Goal: Navigation & Orientation: Understand site structure

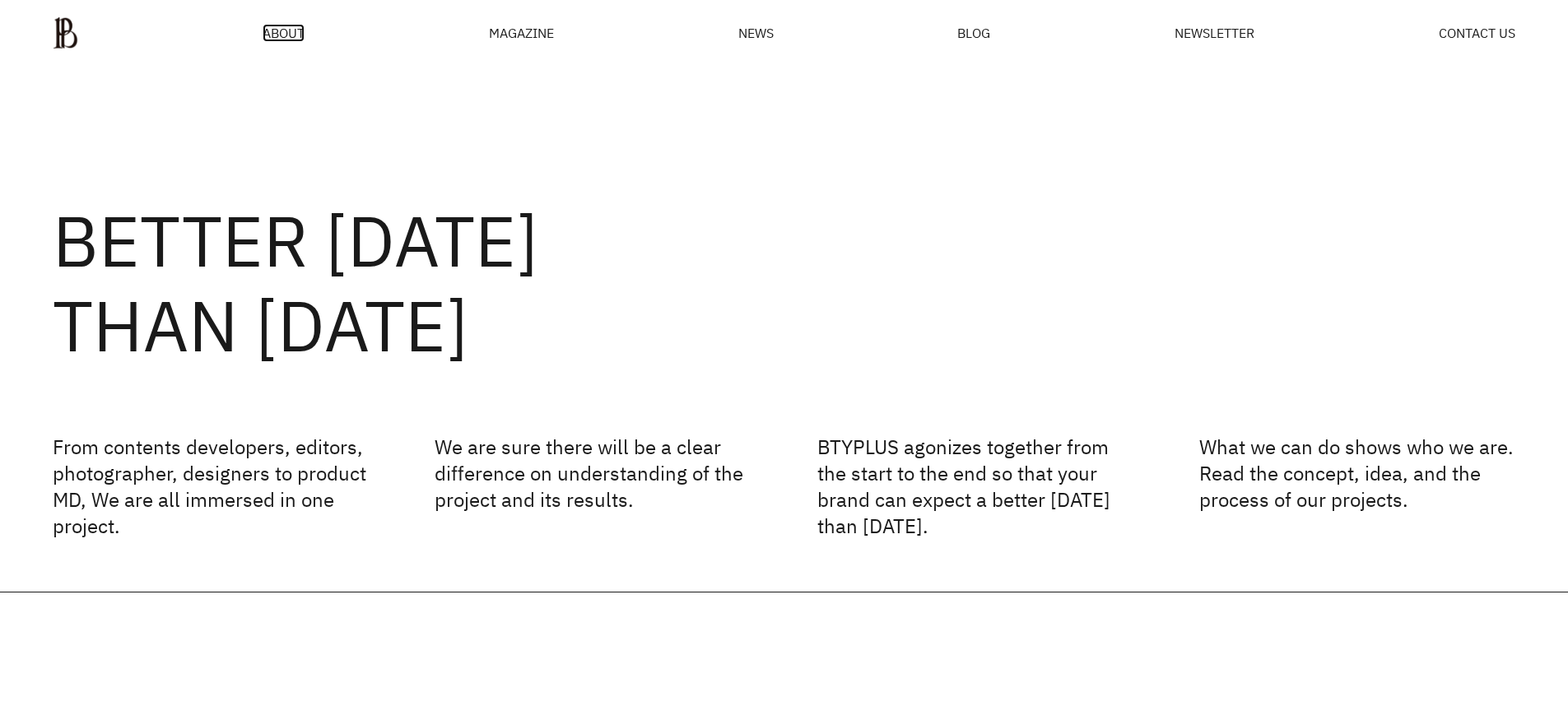
click at [282, 32] on span "ABOUT" at bounding box center [284, 32] width 42 height 13
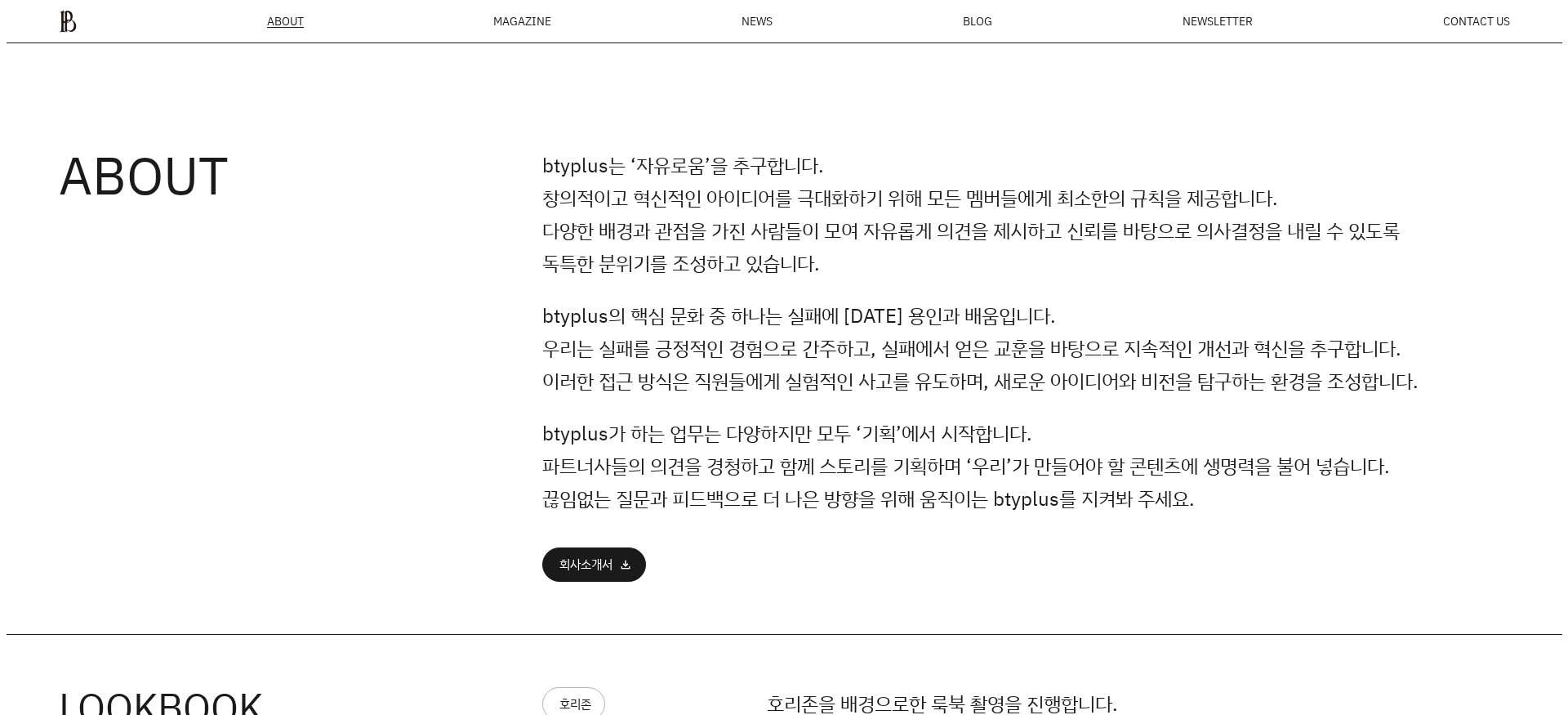
scroll to position [808, 0]
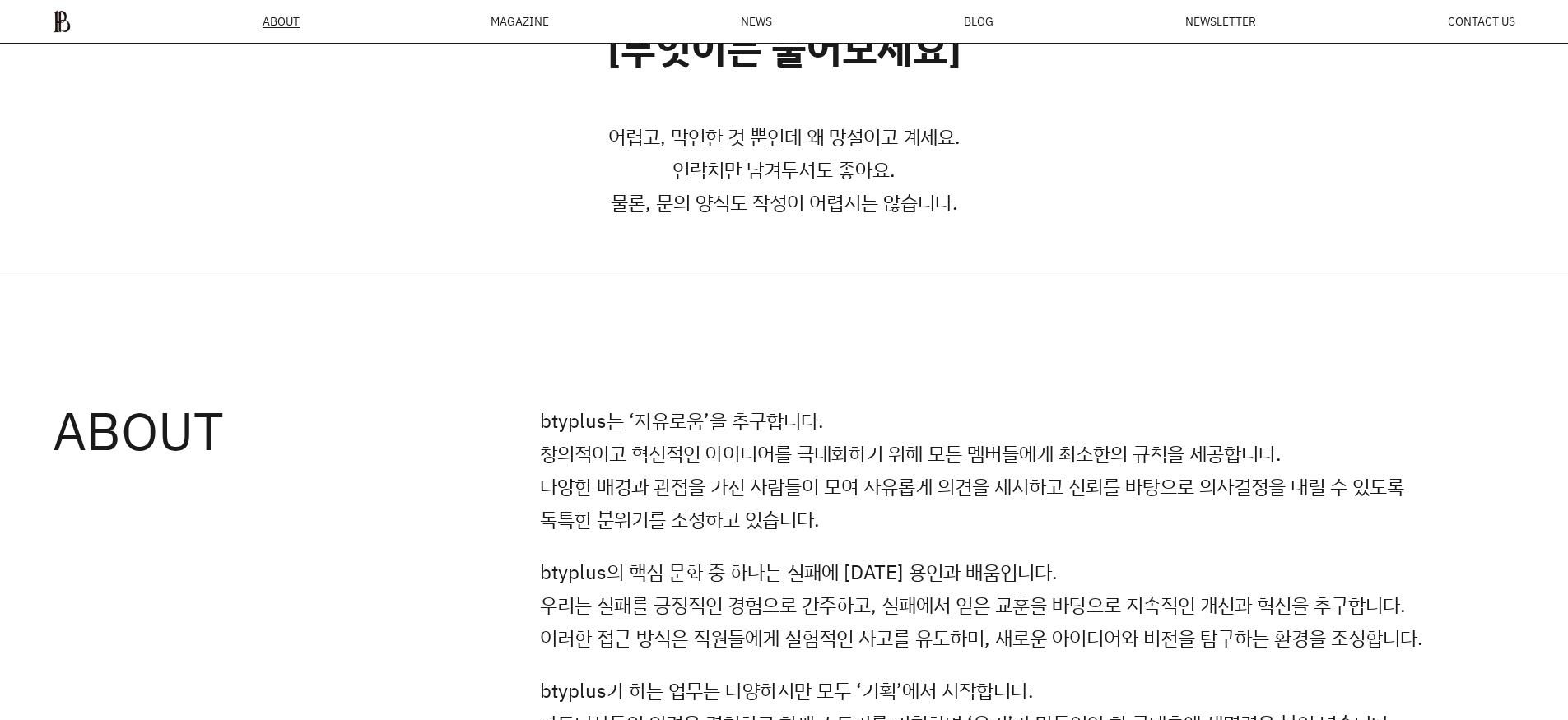
click at [503, 19] on div "MAGAZINE" at bounding box center [519, 21] width 59 height 11
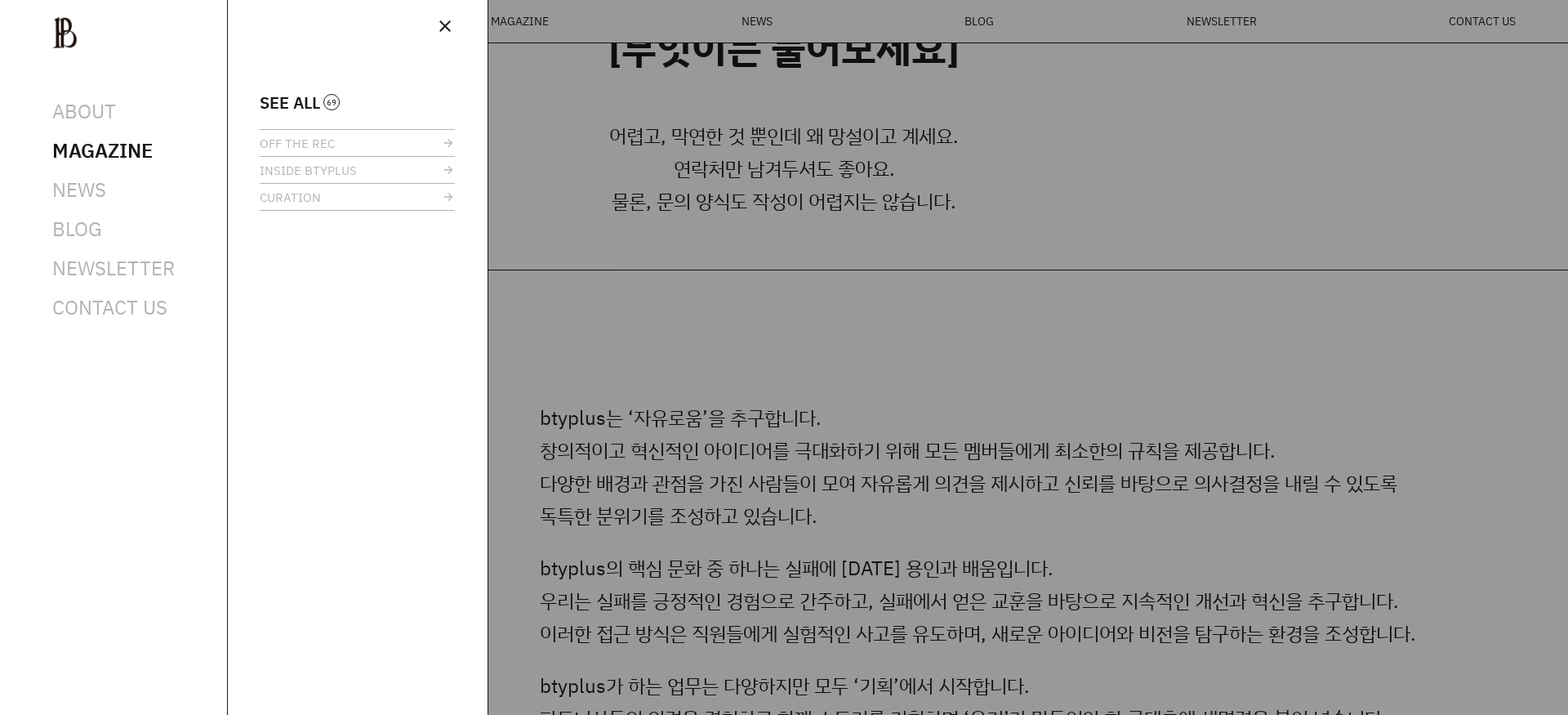
click at [295, 111] on ul "SEE ALL OFF THE REC INSIDE BTYPLUS CURATION" at bounding box center [357, 153] width 195 height 117
click at [300, 101] on span "SEE ALL" at bounding box center [289, 103] width 60 height 12
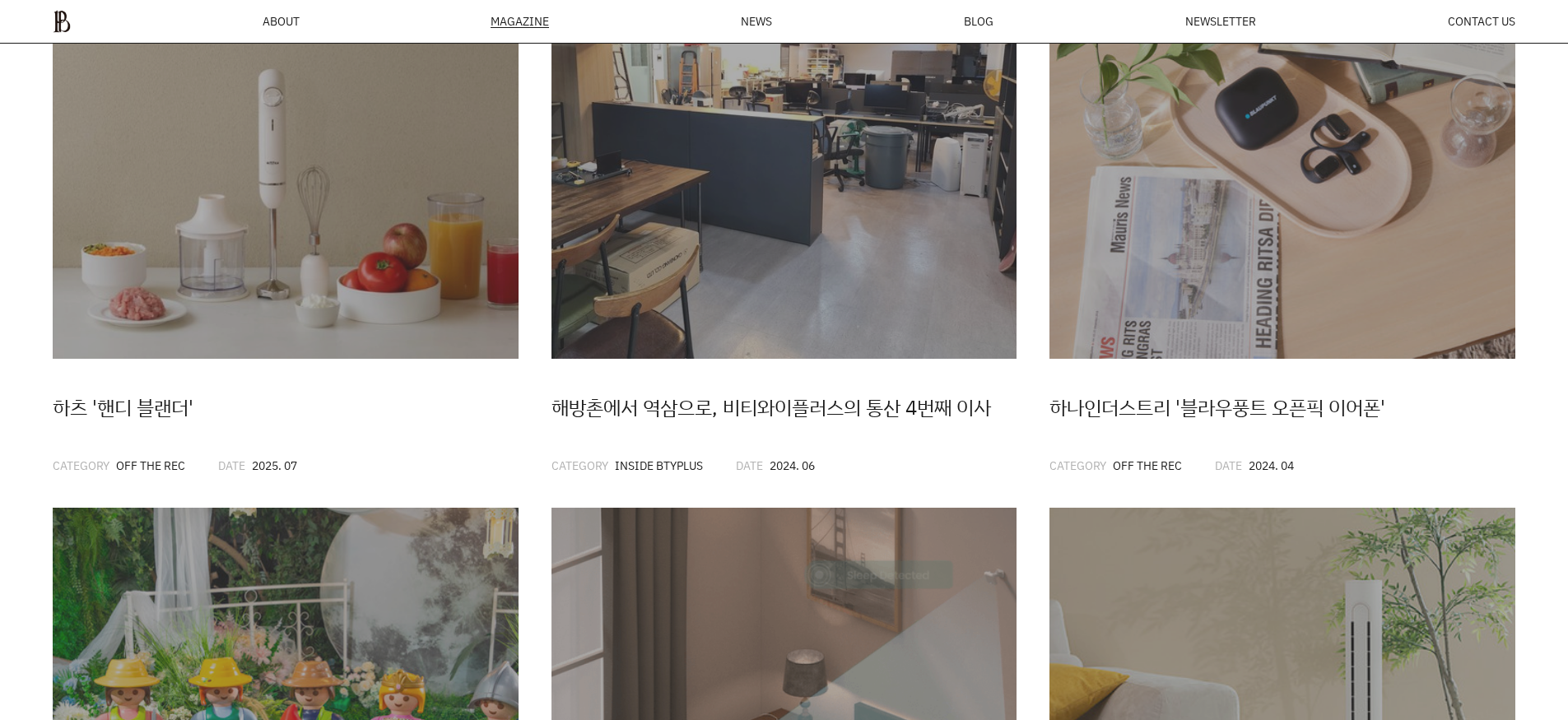
scroll to position [489, 0]
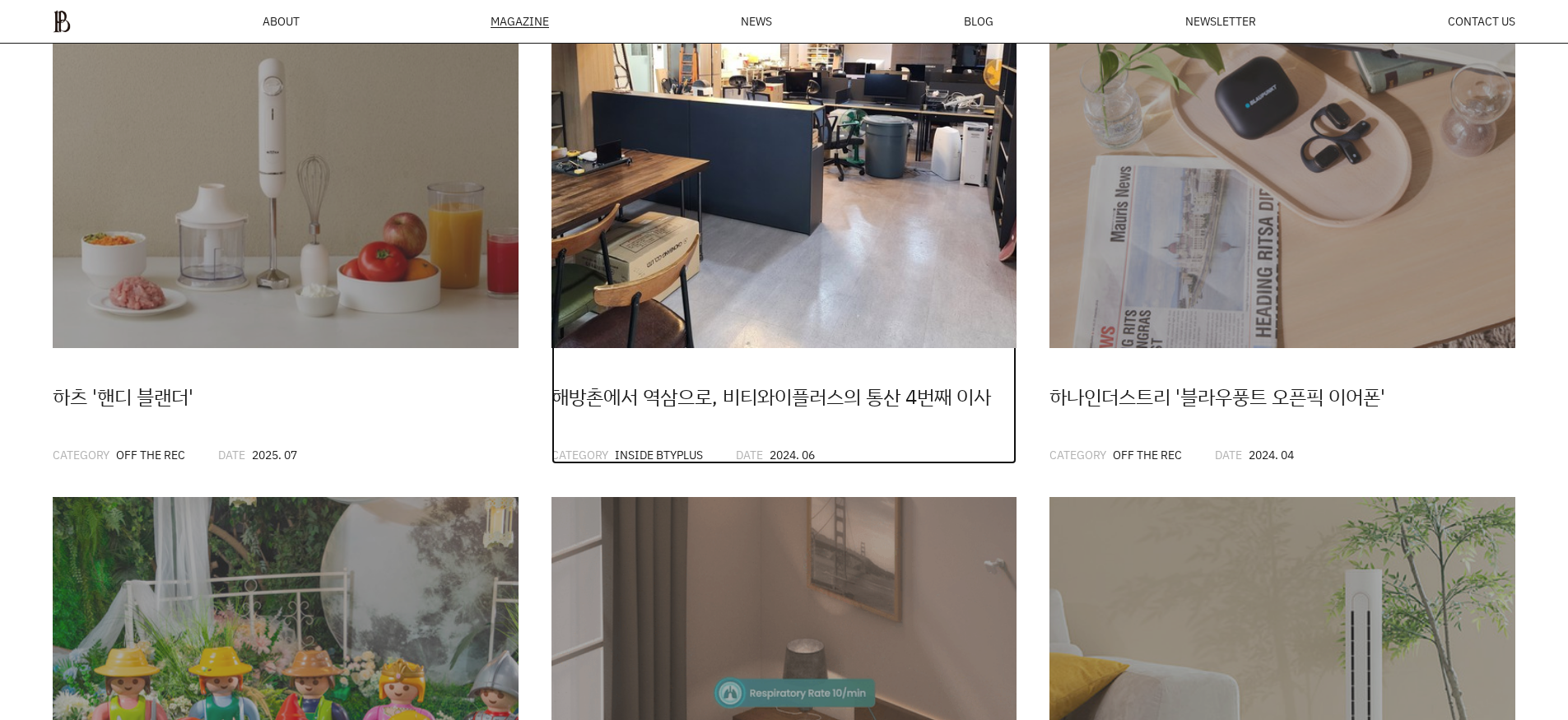
click at [772, 313] on img at bounding box center [784, 116] width 466 height 465
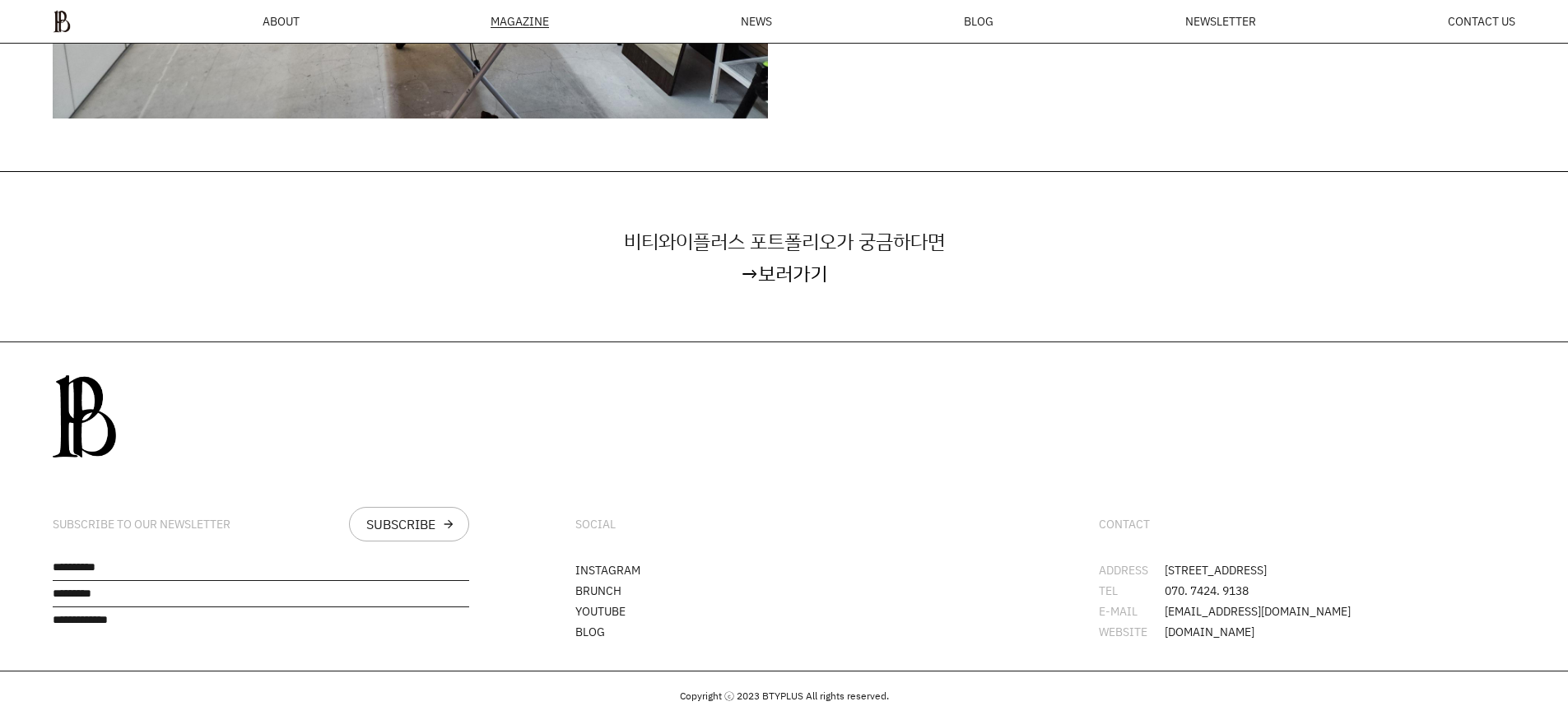
scroll to position [5063, 0]
click at [846, 250] on p "비티와이플러스 포트폴리오가 궁금하다면" at bounding box center [784, 241] width 1463 height 32
click at [816, 280] on link "보러가기" at bounding box center [792, 273] width 69 height 26
click at [772, 24] on span "NEWS" at bounding box center [756, 21] width 32 height 11
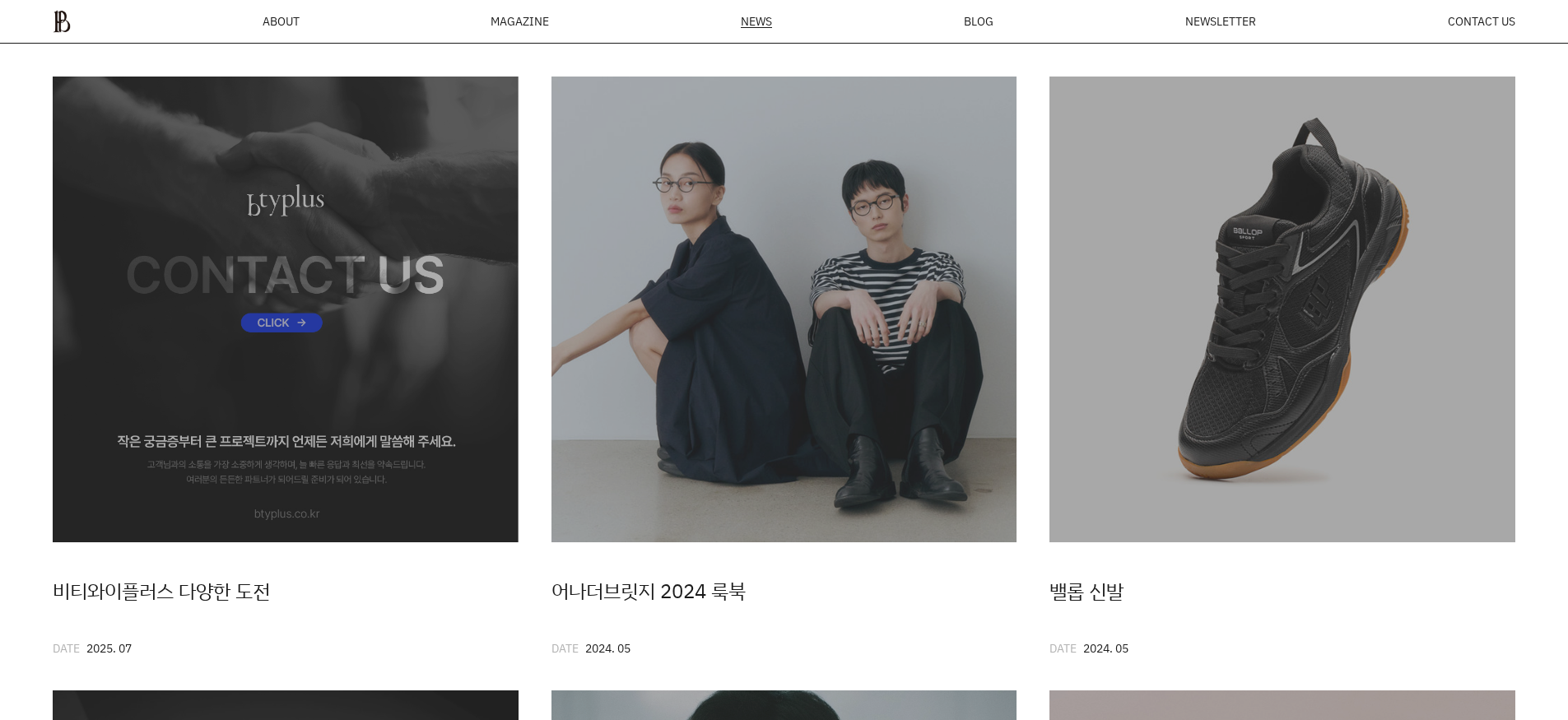
scroll to position [231, 0]
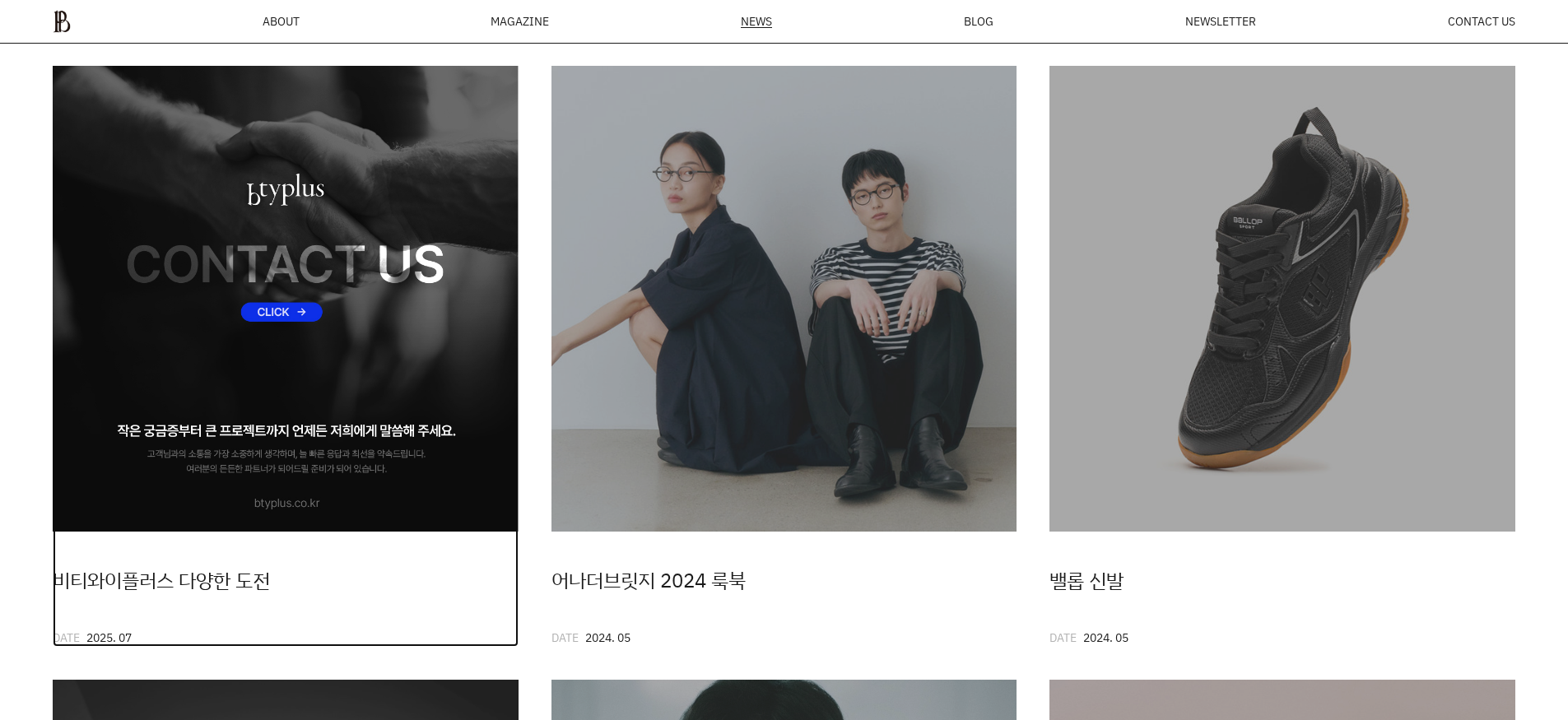
click at [264, 384] on img at bounding box center [285, 299] width 466 height 465
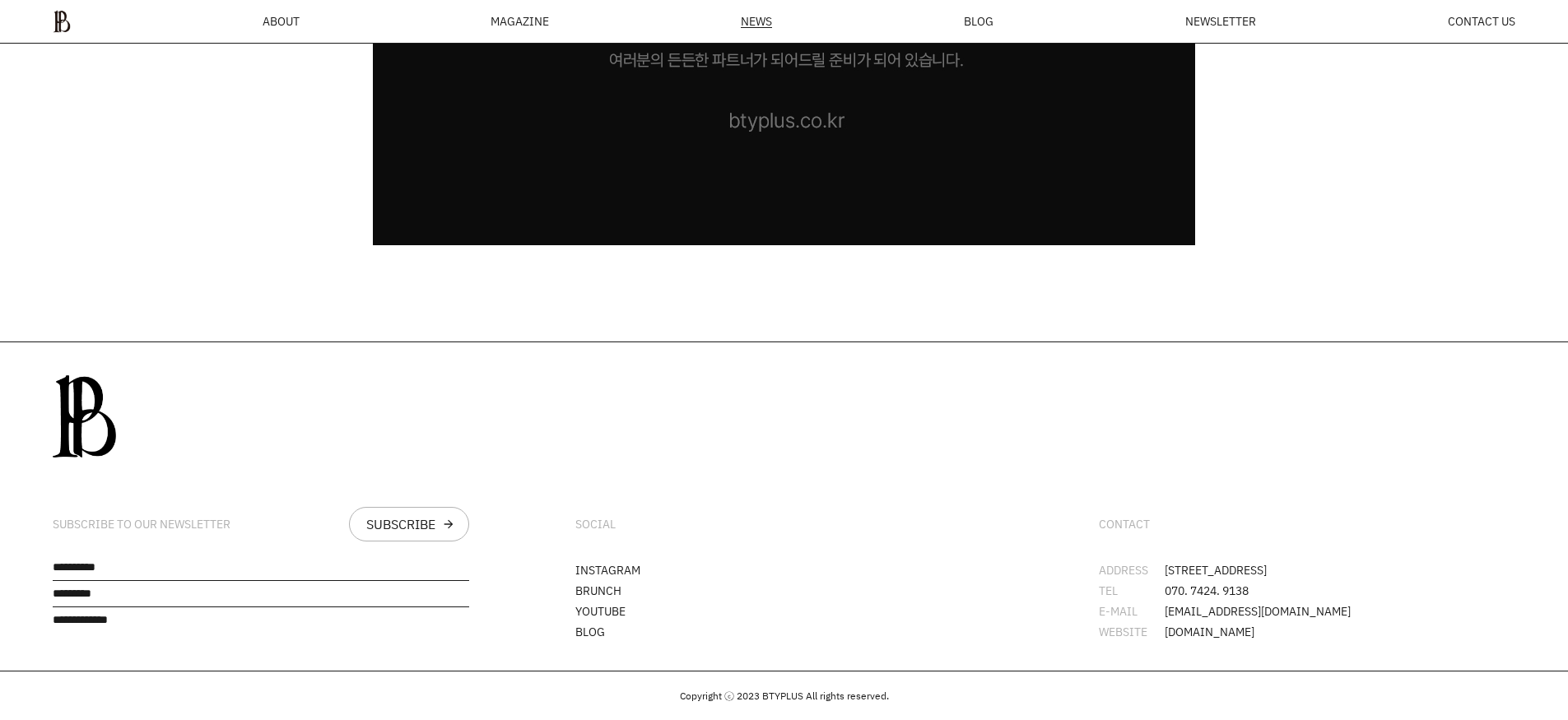
scroll to position [19954, 0]
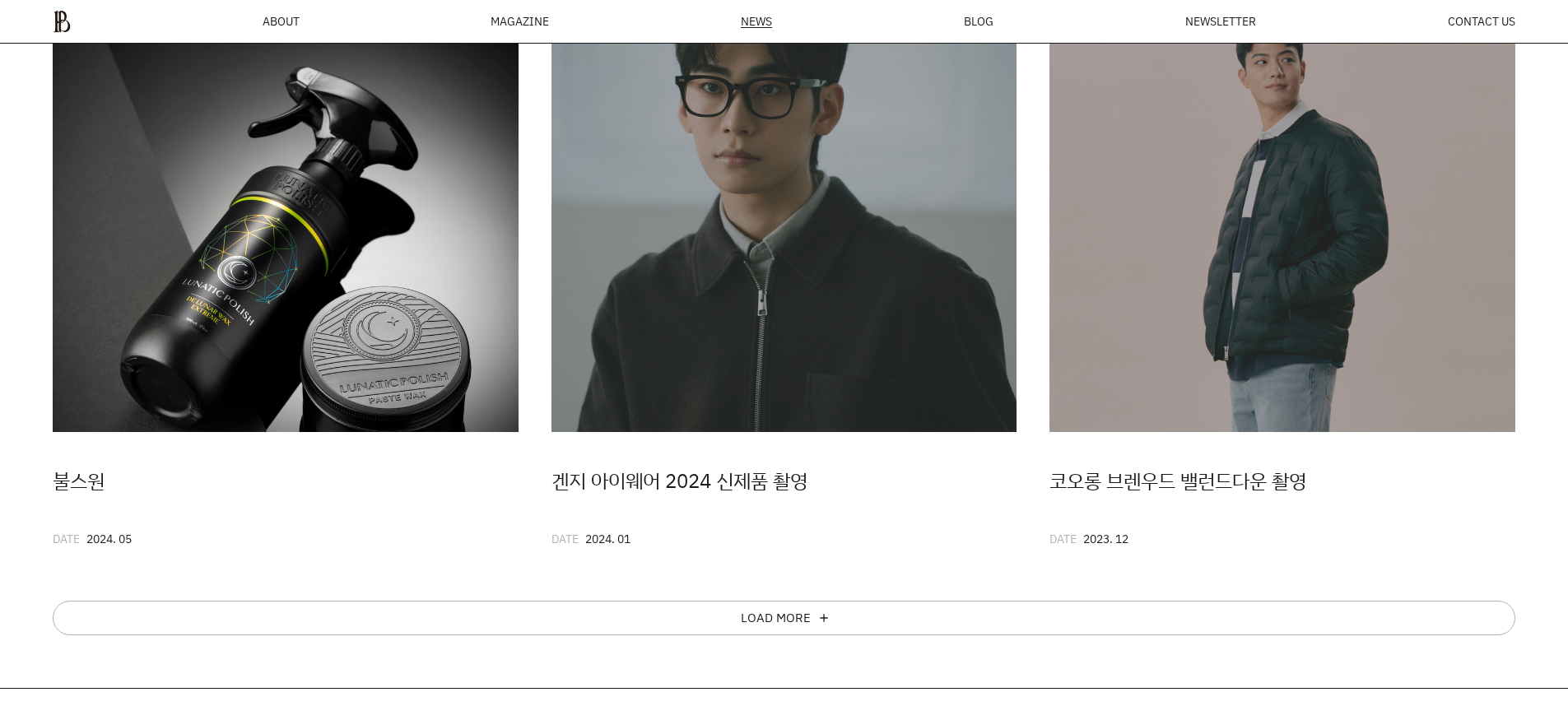
scroll to position [934, 0]
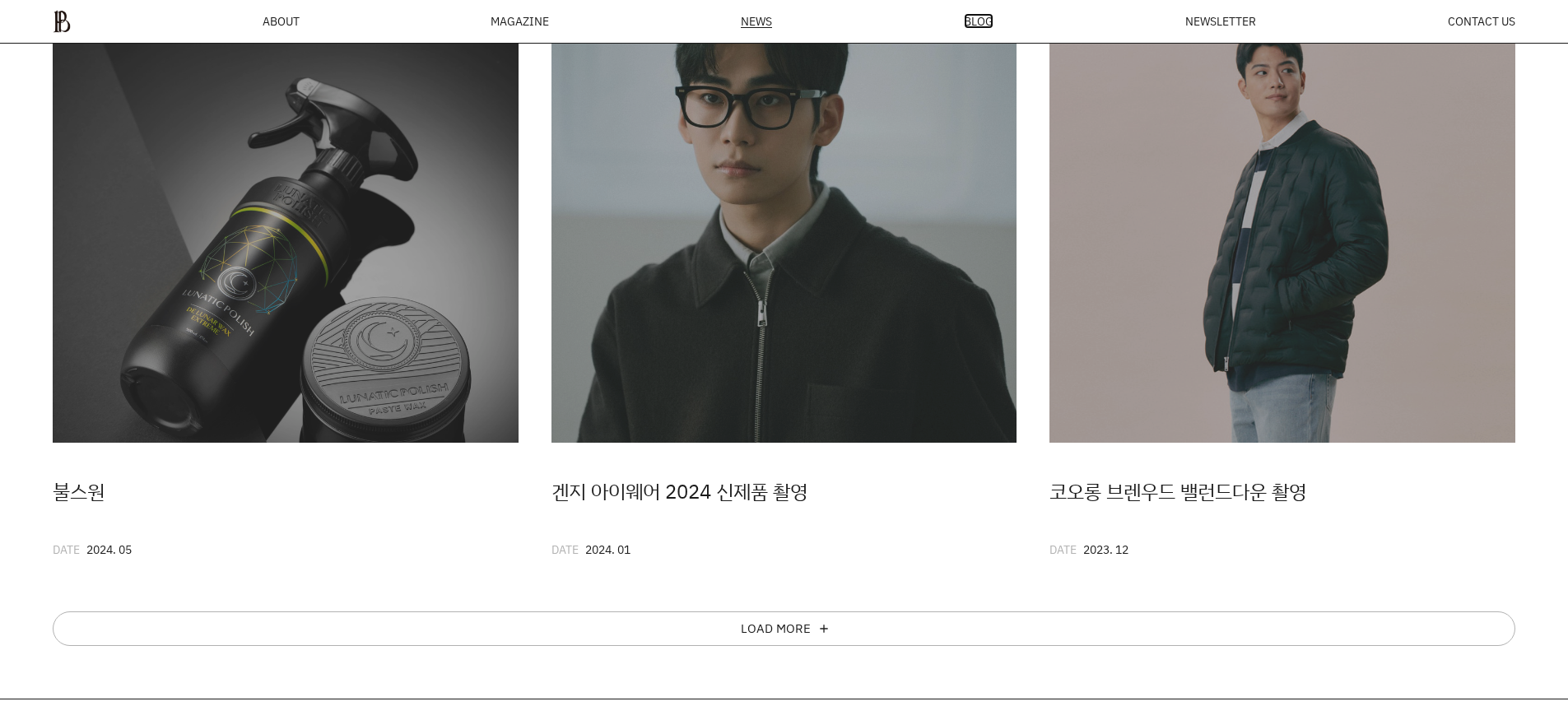
click at [976, 18] on span "BLOG" at bounding box center [979, 21] width 30 height 11
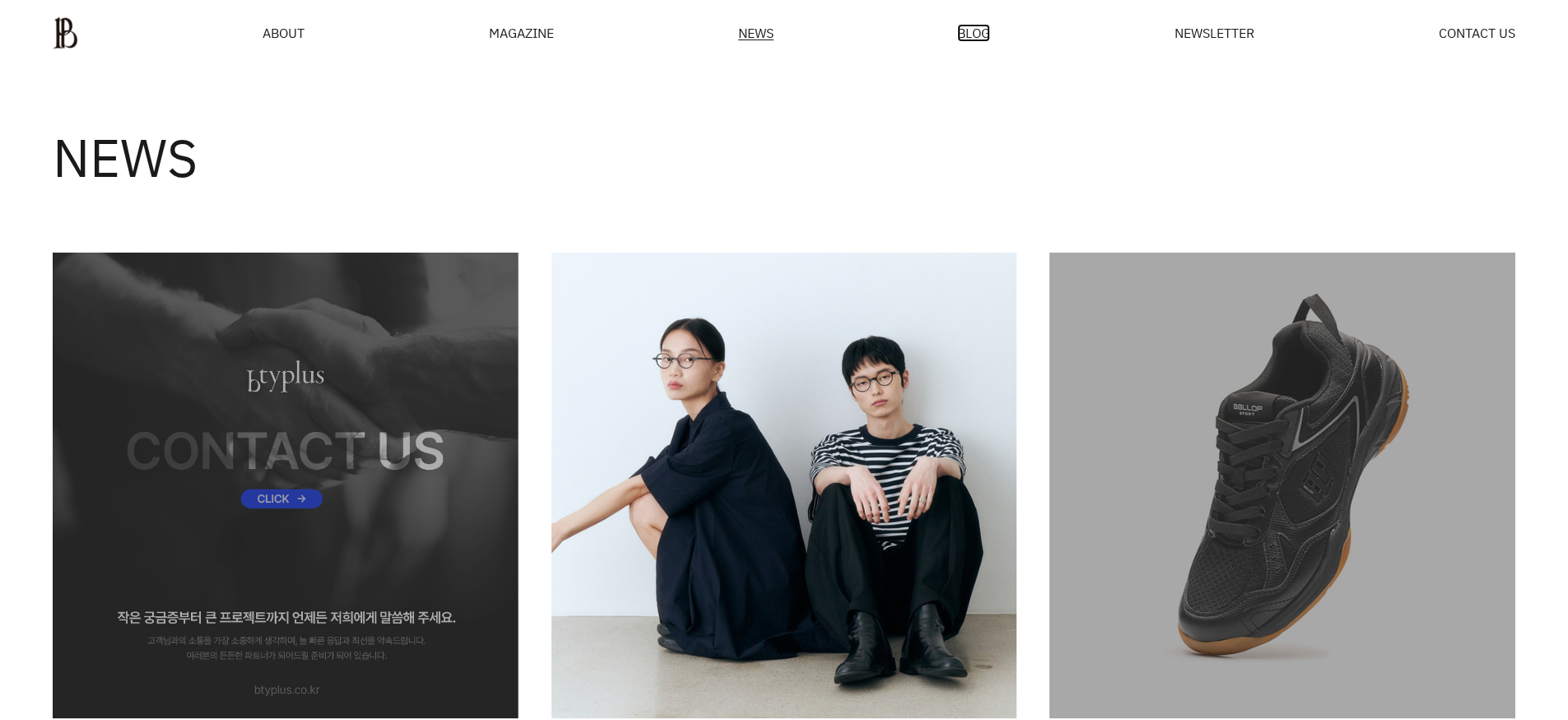
scroll to position [0, 0]
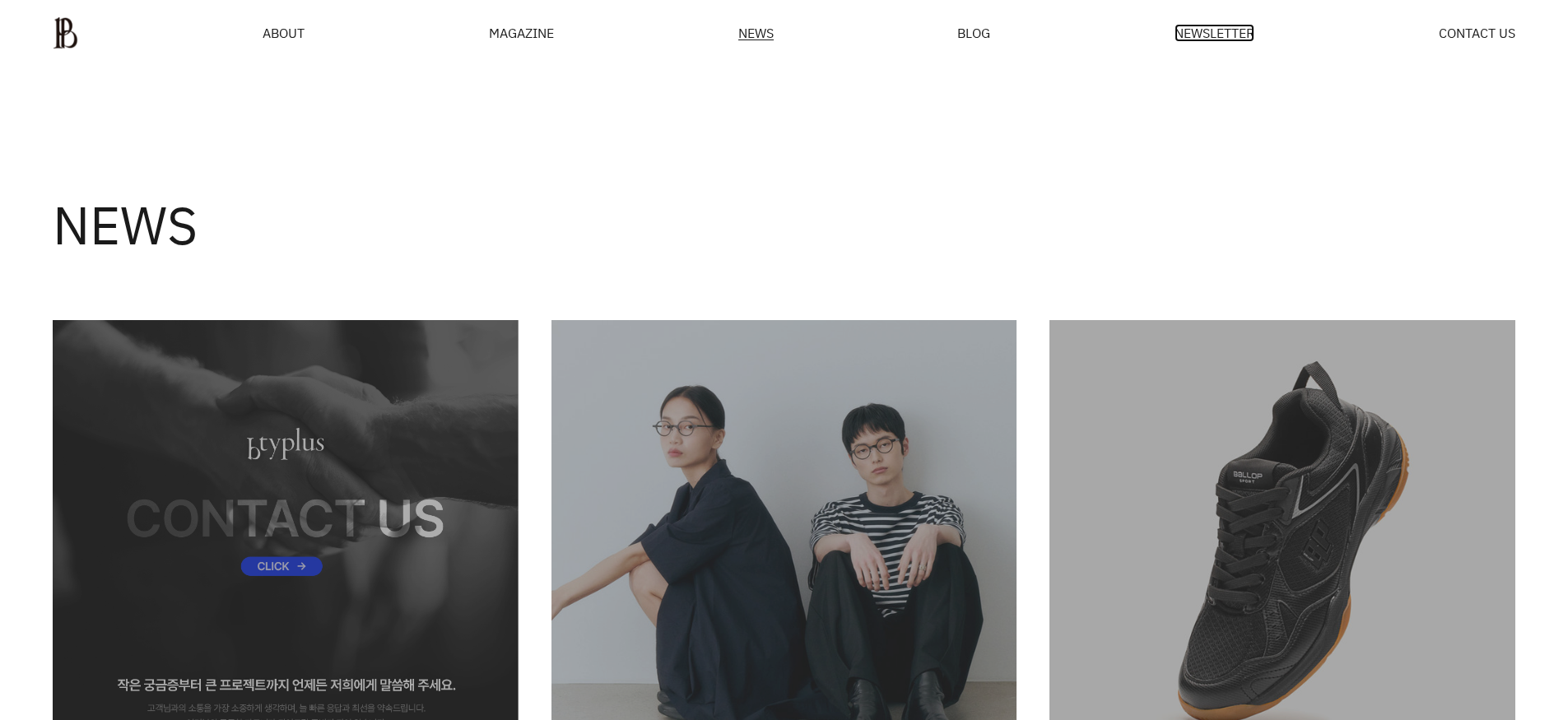
click at [1224, 35] on span "NEWSLETTER" at bounding box center [1214, 32] width 80 height 13
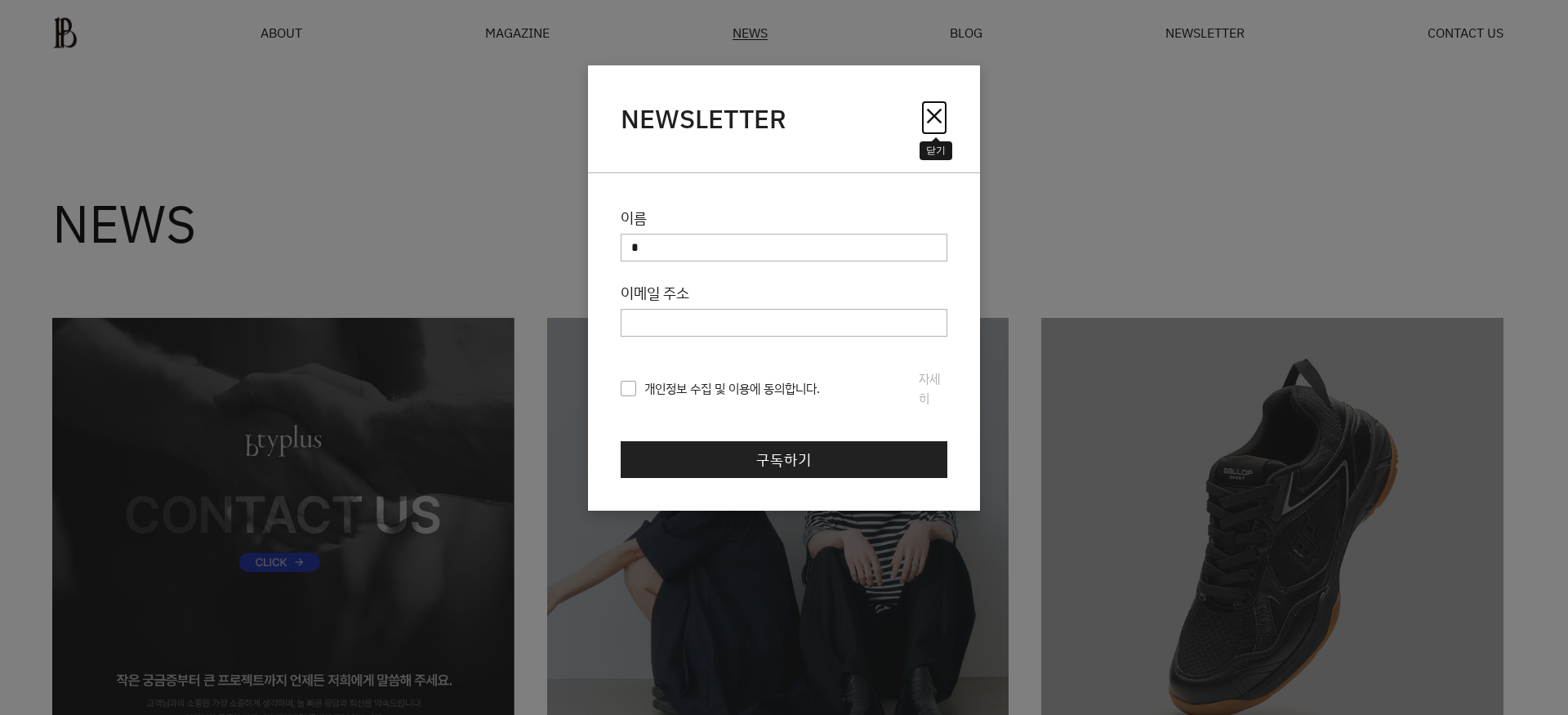
click at [940, 117] on span "close" at bounding box center [934, 116] width 26 height 26
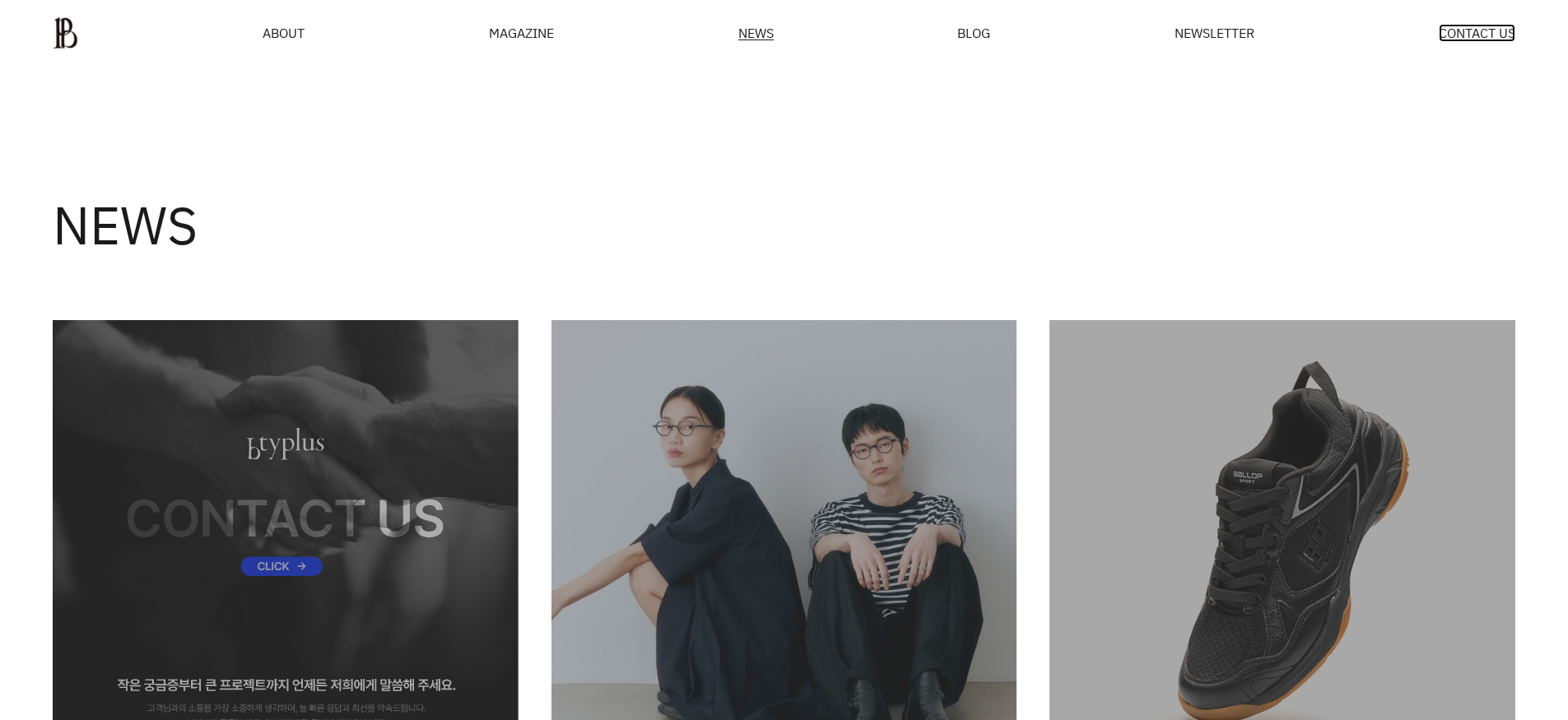
click at [1466, 40] on span "CONTACT US" at bounding box center [1477, 32] width 76 height 13
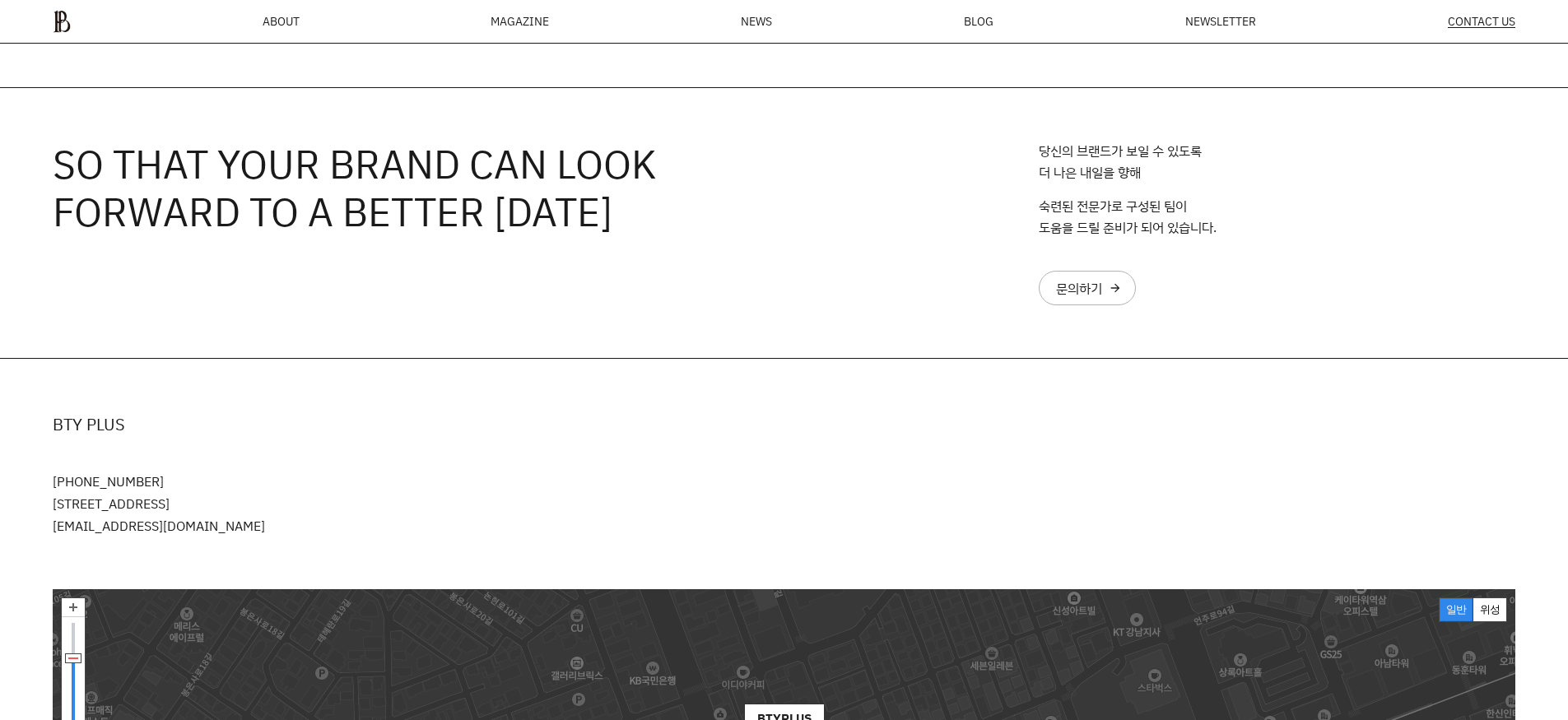
scroll to position [214, 0]
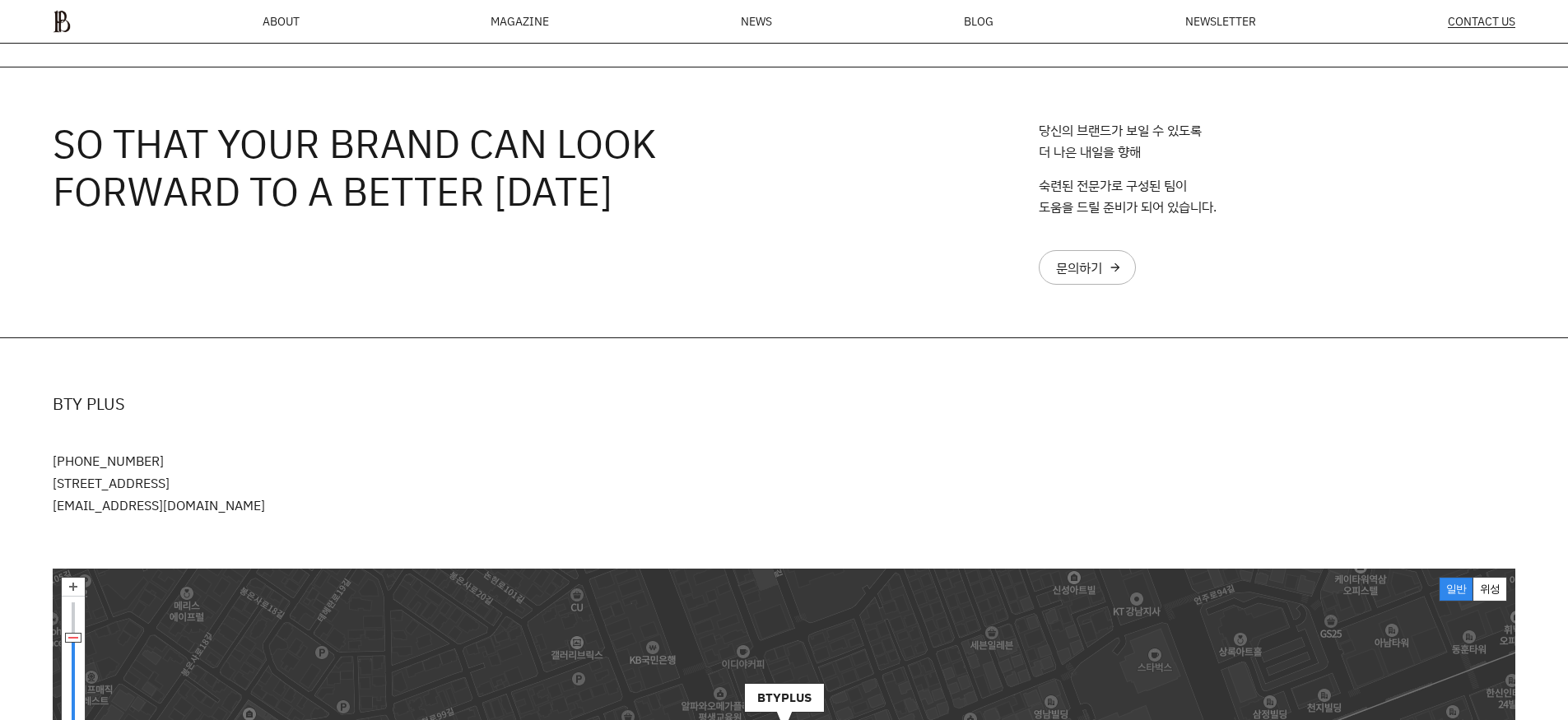
click at [262, 31] on ul "ABOUT MAGAZINE SEE ALL OFF THE REC INSIDE BTYPLUS CURATION NEWS BLOG NEWSLETTER…" at bounding box center [784, 21] width 1463 height 23
click at [270, 18] on span "ABOUT" at bounding box center [281, 21] width 37 height 11
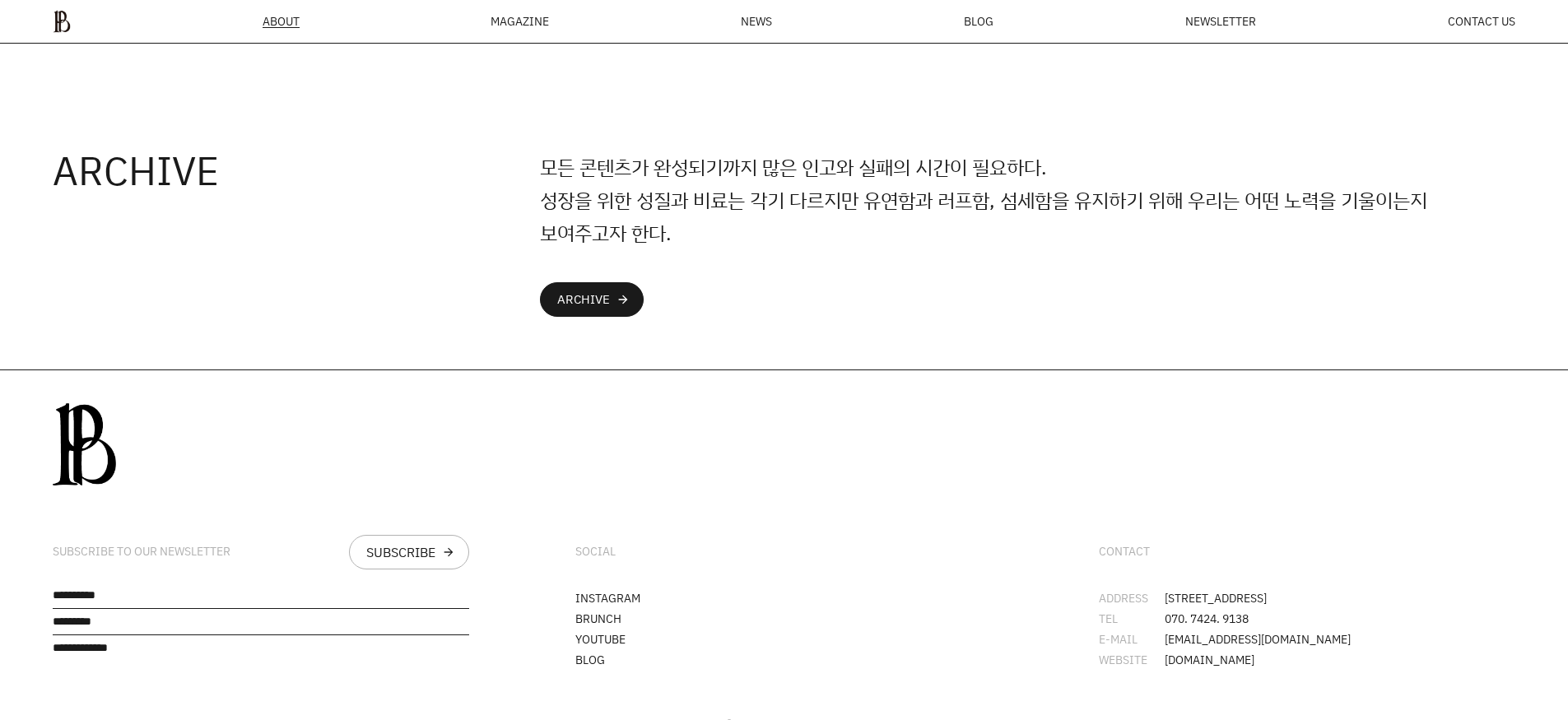
scroll to position [4345, 0]
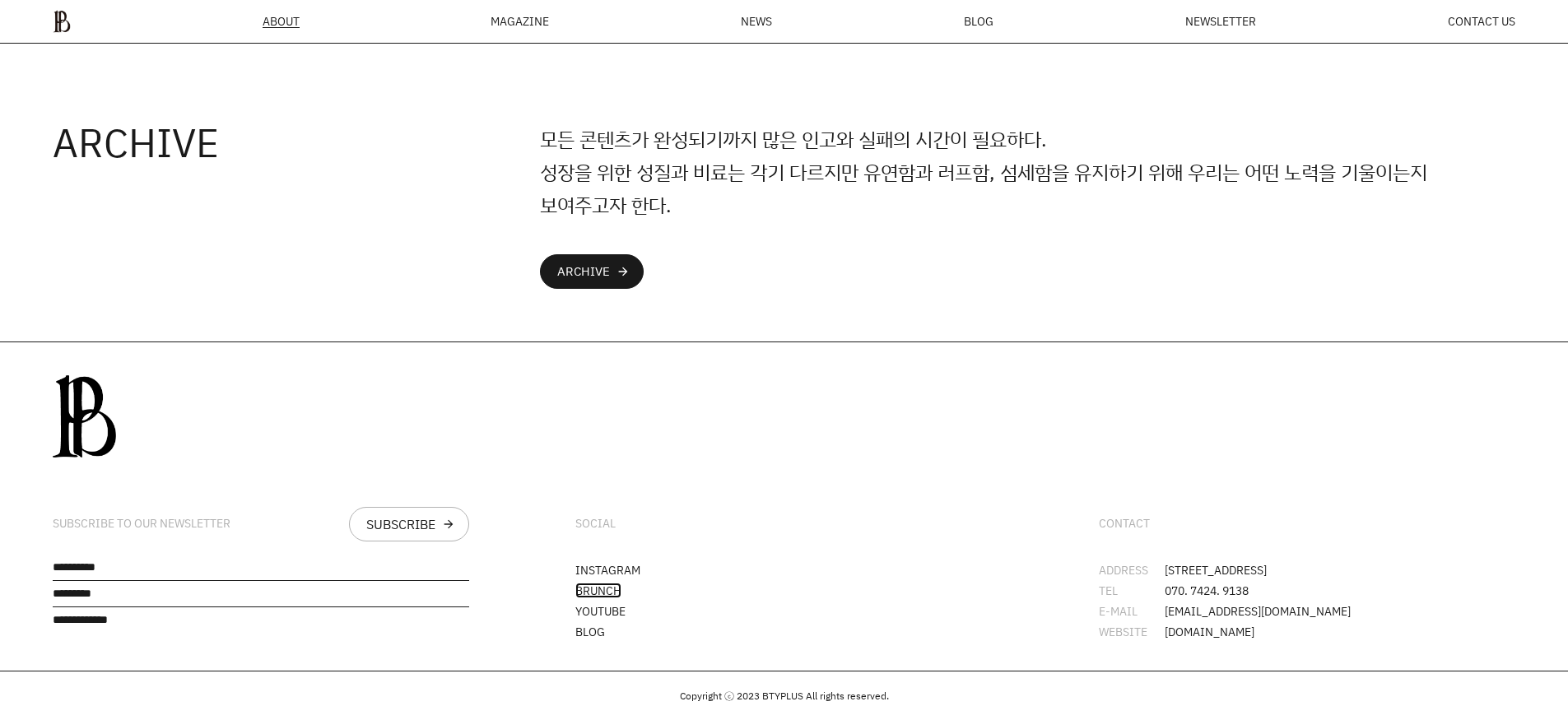
click at [592, 582] on link "BRUNCH" at bounding box center [598, 590] width 46 height 16
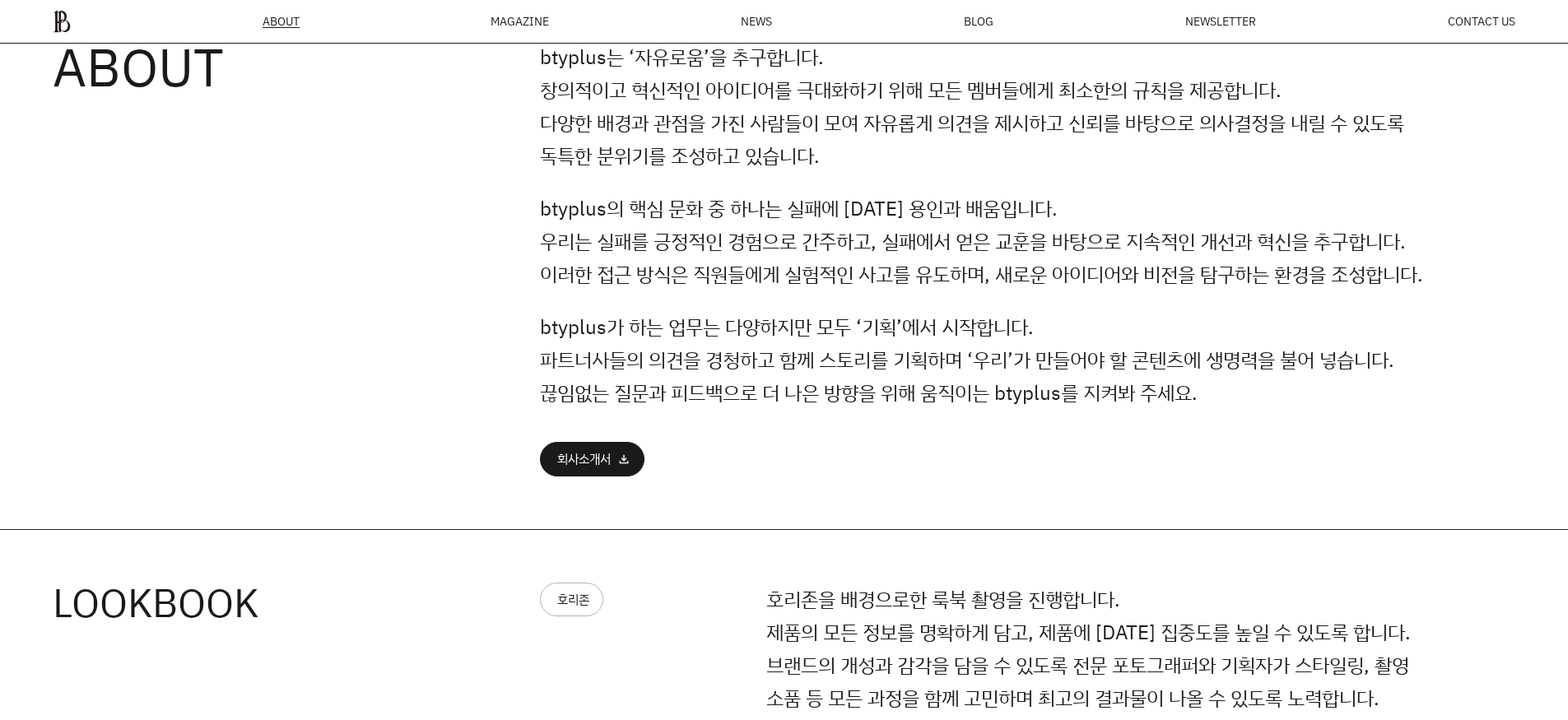
scroll to position [1058, 0]
